Goal: Transaction & Acquisition: Purchase product/service

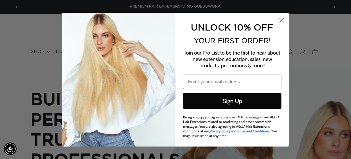
click at [281, 21] on circle "Close dialog" at bounding box center [282, 20] width 10 height 10
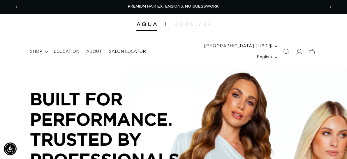
click at [329, 25] on div at bounding box center [173, 22] width 347 height 17
click at [286, 51] on span "Search" at bounding box center [285, 51] width 13 height 13
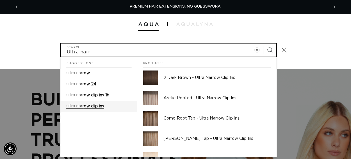
type input "Ultra narr"
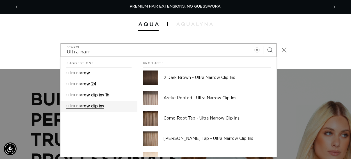
click at [104, 104] on span "ow clip ins" at bounding box center [94, 106] width 20 height 4
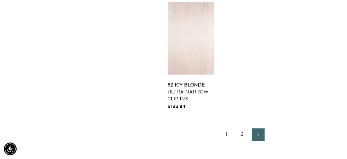
scroll to position [1116, 0]
click at [240, 135] on link "2" at bounding box center [242, 134] width 13 height 13
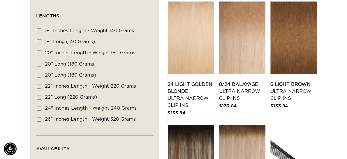
scroll to position [150, 0]
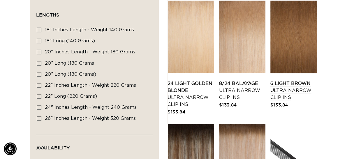
click at [295, 80] on link "6 Light Brown Ultra Narrow Clip Ins" at bounding box center [293, 90] width 47 height 21
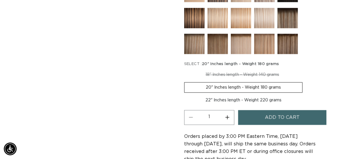
scroll to position [313, 0]
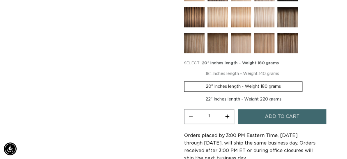
click at [267, 95] on label "22" Inches length - Weight 220 grams Variant sold out or unavailable" at bounding box center [243, 100] width 118 height 10
click at [305, 81] on input "22" Inches length - Weight 220 grams Variant sold out or unavailable" at bounding box center [305, 80] width 0 height 0
radio input "true"
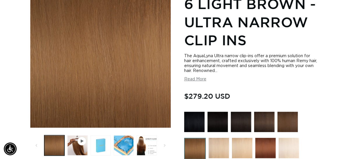
scroll to position [102, 0]
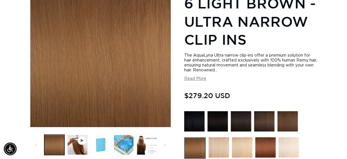
click at [192, 77] on button "Read More" at bounding box center [195, 79] width 22 height 5
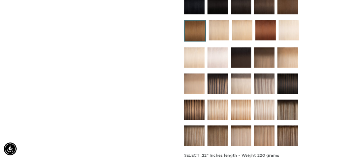
scroll to position [358, 0]
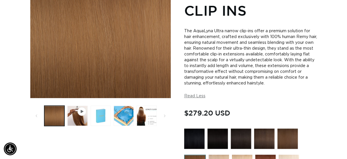
scroll to position [126, 0]
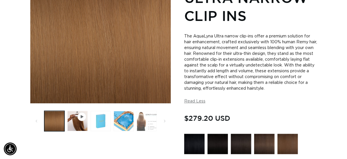
click at [146, 117] on button "Load image 4 in gallery view" at bounding box center [146, 121] width 20 height 20
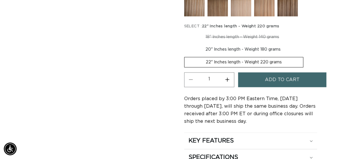
scroll to position [415, 0]
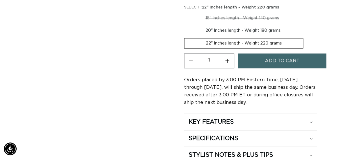
click at [263, 26] on label "20" Inches length - Weight 180 grams Variant sold out or unavailable" at bounding box center [243, 31] width 118 height 10
click at [303, 12] on input "20" Inches length - Weight 180 grams Variant sold out or unavailable" at bounding box center [303, 12] width 0 height 0
radio input "true"
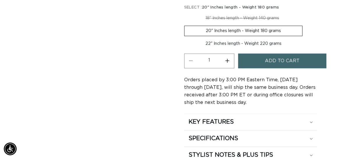
click at [264, 39] on label "22" Inches length - Weight 220 grams Variant sold out or unavailable" at bounding box center [243, 44] width 118 height 10
click at [305, 25] on input "22" Inches length - Weight 220 grams Variant sold out or unavailable" at bounding box center [305, 24] width 0 height 0
radio input "true"
